Goal: Navigation & Orientation: Go to known website

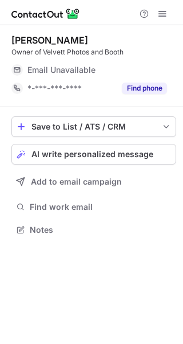
scroll to position [222, 183]
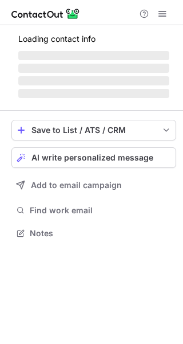
scroll to position [222, 183]
